Goal: Task Accomplishment & Management: Manage account settings

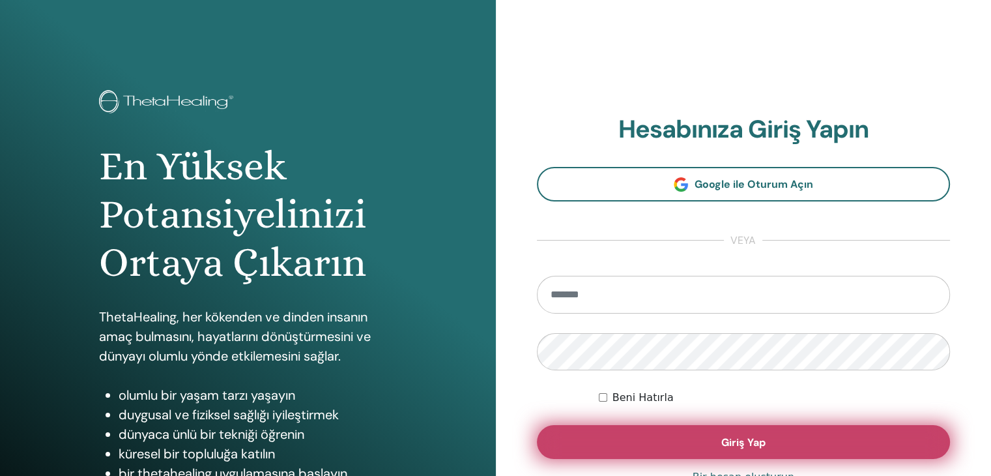
type input "**********"
click at [662, 437] on button "Giriş Yap" at bounding box center [744, 442] width 414 height 34
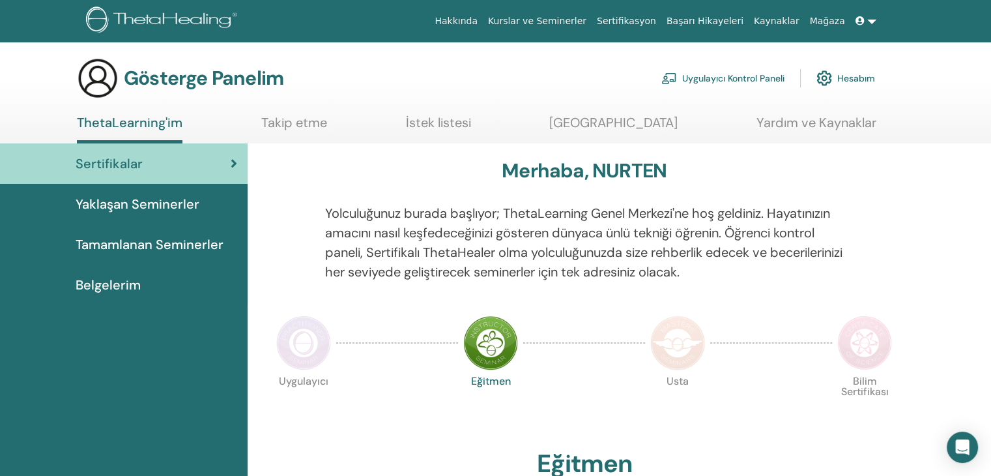
click at [886, 178] on div "Merhaba, NURTEN" at bounding box center [584, 173] width 626 height 29
